Goal: Task Accomplishment & Management: Use online tool/utility

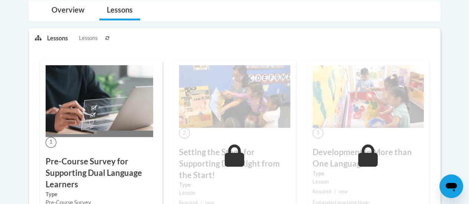
scroll to position [297, 0]
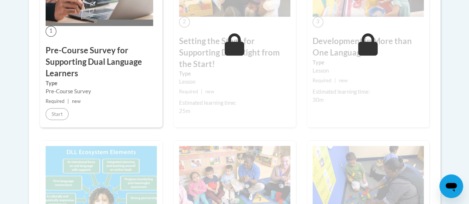
click at [101, 92] on div "Pre-Course Survey" at bounding box center [101, 92] width 111 height 8
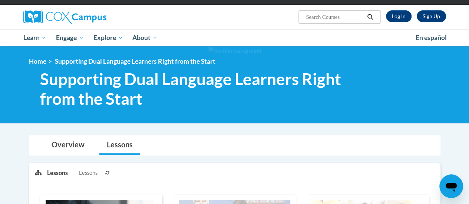
scroll to position [37, 0]
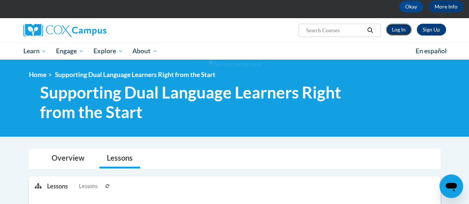
click at [407, 28] on link "Log In" at bounding box center [399, 30] width 26 height 12
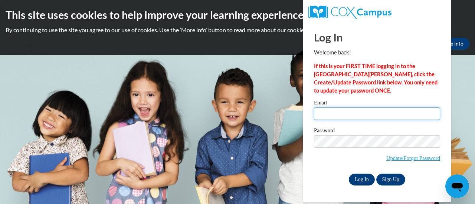
type input "amy.green@swcsd.us"
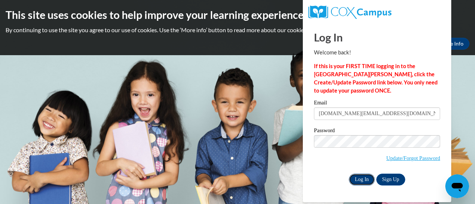
click at [359, 181] on input "Log In" at bounding box center [362, 180] width 26 height 12
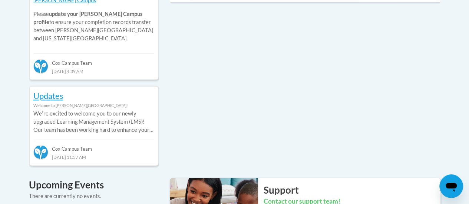
scroll to position [260, 0]
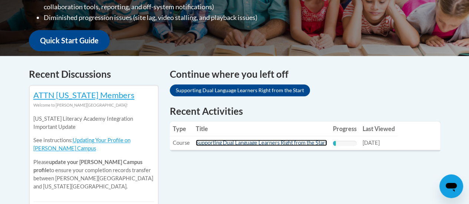
click at [219, 144] on link "Supporting Dual Language Learners Right from the Start" at bounding box center [261, 143] width 131 height 6
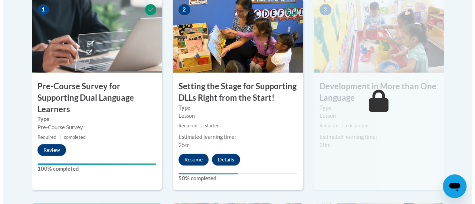
scroll to position [297, 0]
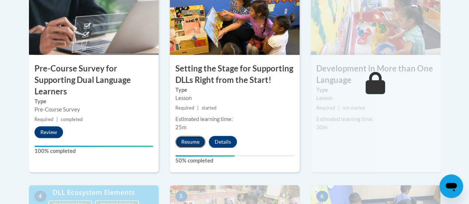
click at [194, 141] on button "Resume" at bounding box center [190, 142] width 30 height 12
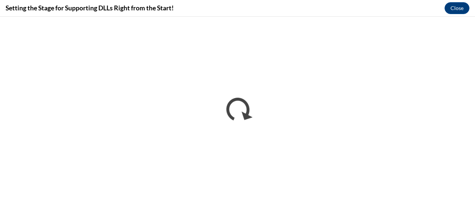
scroll to position [0, 0]
